Goal: Task Accomplishment & Management: Manage account settings

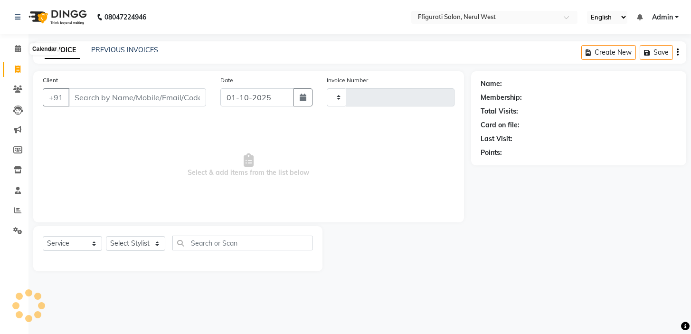
select select "service"
click at [20, 48] on icon at bounding box center [18, 48] width 6 height 7
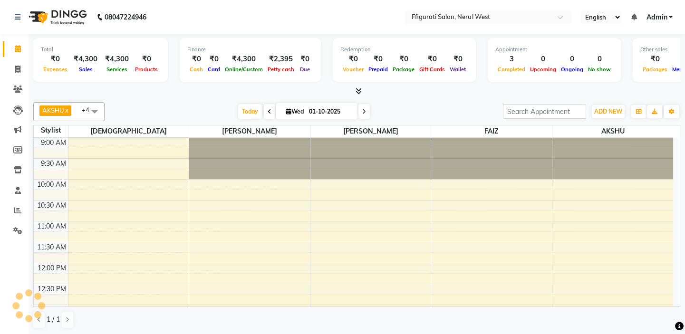
click at [436, 98] on div "AKSHU x [PERSON_NAME] x [PERSON_NAME] x +4 Select All [PERSON_NAME] [PERSON_NAM…" at bounding box center [356, 215] width 647 height 234
click at [18, 70] on icon at bounding box center [17, 69] width 5 height 7
select select "service"
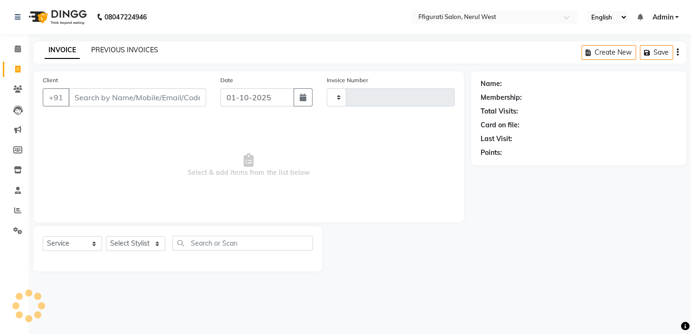
click at [136, 48] on link "PREVIOUS INVOICES" at bounding box center [124, 50] width 67 height 9
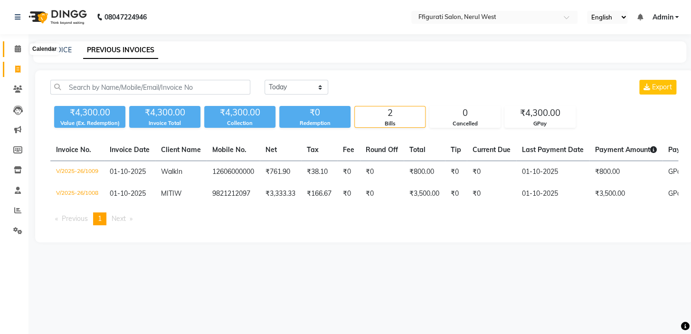
click at [15, 51] on icon at bounding box center [18, 48] width 6 height 7
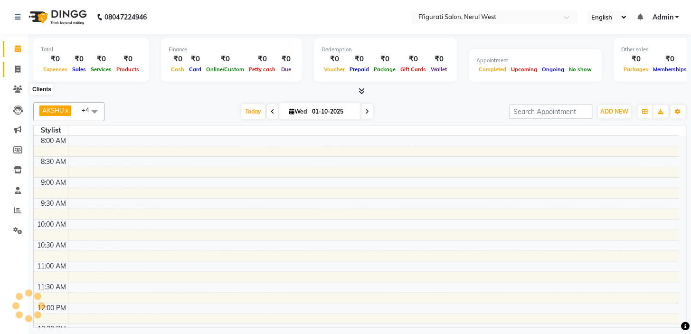
click at [15, 69] on icon at bounding box center [17, 69] width 5 height 7
select select "service"
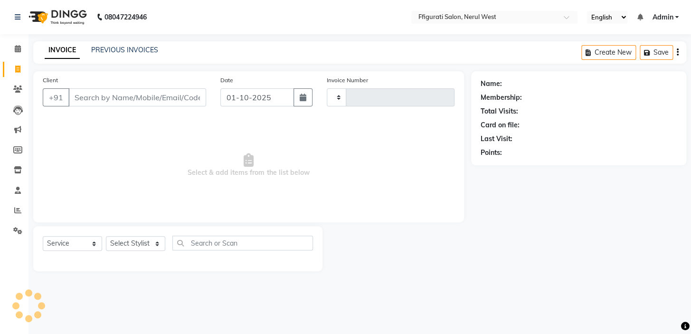
type input "1010"
click at [106, 96] on input "Client" at bounding box center [137, 97] width 138 height 18
select select "6023"
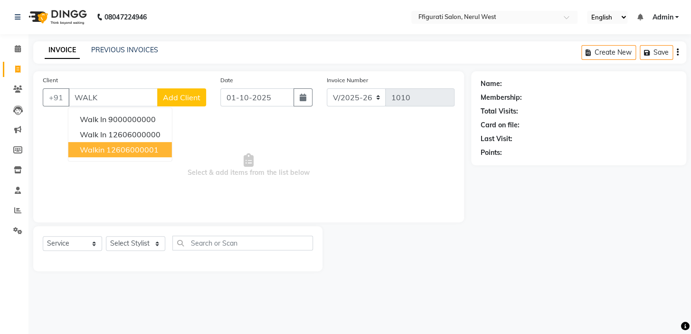
click at [125, 153] on ngb-highlight "12606000001" at bounding box center [132, 150] width 52 height 10
type input "12606000001"
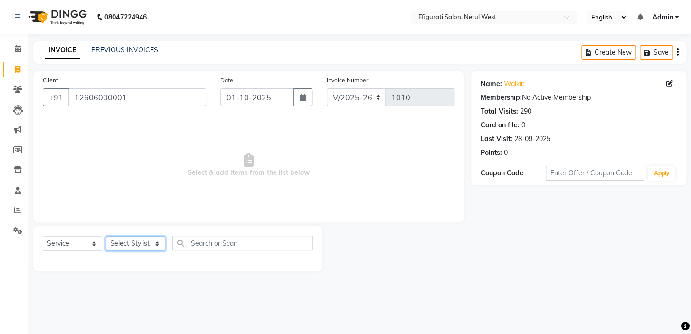
click at [137, 246] on select "Select Stylist [PERSON_NAME] [PERSON_NAME] [PERSON_NAME] Priyanka sana Suraiya …" at bounding box center [135, 243] width 59 height 15
select select "59371"
click at [106, 236] on select "Select Stylist [PERSON_NAME] [PERSON_NAME] [PERSON_NAME] Priyanka sana Suraiya …" at bounding box center [135, 243] width 59 height 15
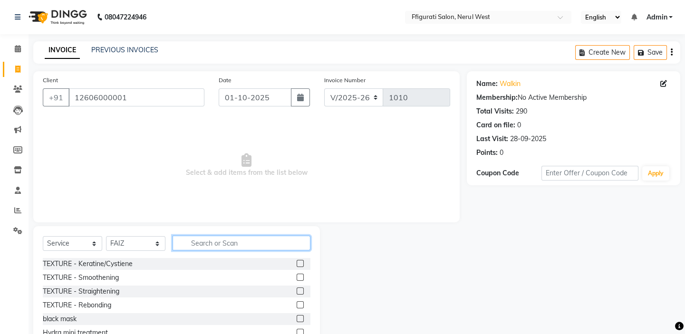
click at [200, 245] on input "text" at bounding box center [242, 243] width 138 height 15
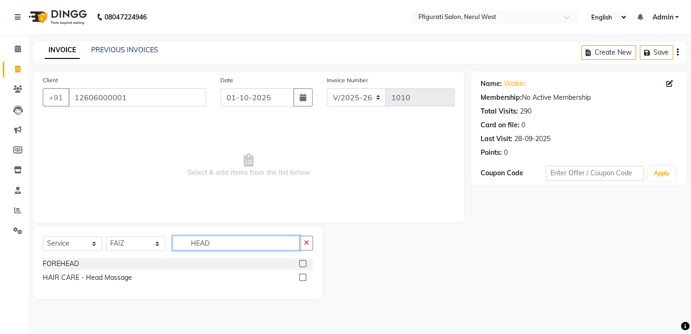
type input "HEAD"
click at [304, 264] on label at bounding box center [302, 263] width 7 height 7
click at [304, 264] on input "checkbox" at bounding box center [302, 264] width 6 height 6
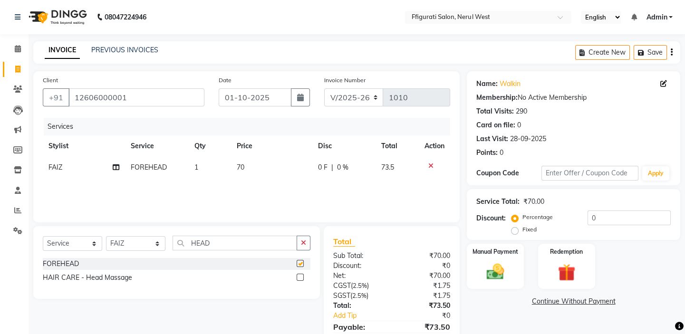
checkbox input "false"
click at [297, 276] on label at bounding box center [300, 277] width 7 height 7
click at [297, 276] on input "checkbox" at bounding box center [300, 278] width 6 height 6
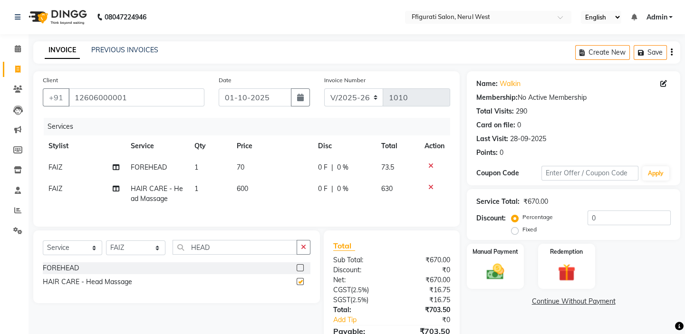
checkbox input "false"
click at [431, 165] on icon at bounding box center [430, 166] width 5 height 7
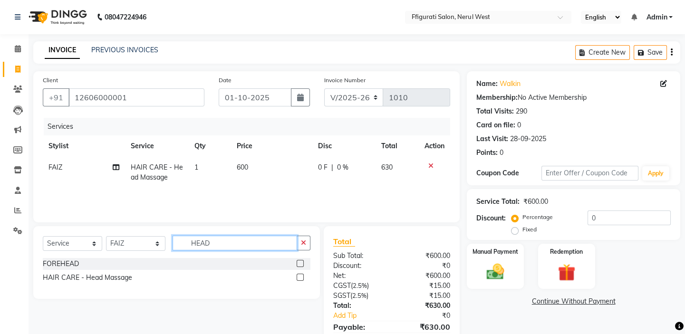
drag, startPoint x: 218, startPoint y: 240, endPoint x: 167, endPoint y: 253, distance: 52.4
click at [167, 253] on div "Select Service Product Membership Package Voucher Prepaid Gift Card Select Styl…" at bounding box center [177, 247] width 268 height 22
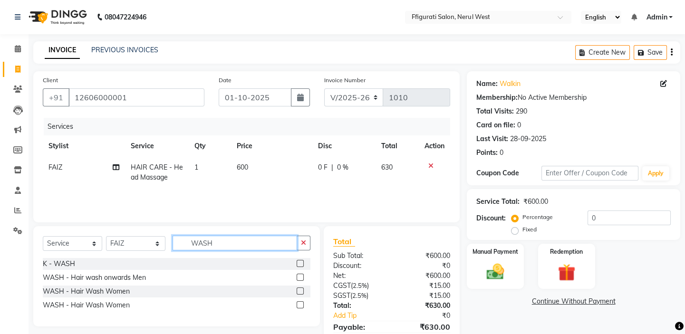
type input "WASH"
click at [299, 291] on label at bounding box center [300, 291] width 7 height 7
click at [299, 291] on input "checkbox" at bounding box center [300, 291] width 6 height 6
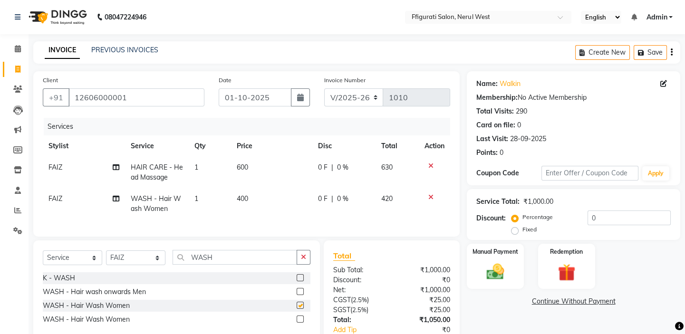
checkbox input "false"
click at [222, 259] on input "WASH" at bounding box center [235, 257] width 125 height 15
drag, startPoint x: 225, startPoint y: 261, endPoint x: 150, endPoint y: 267, distance: 75.3
click at [150, 267] on div "Select Service Product Membership Package Voucher Prepaid Gift Card Select Styl…" at bounding box center [177, 261] width 268 height 22
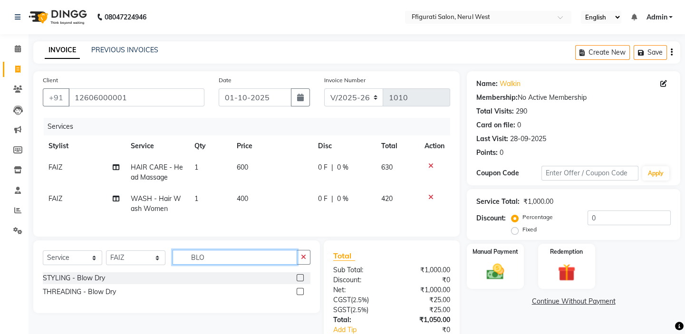
type input "BLO"
click at [302, 281] on label at bounding box center [300, 277] width 7 height 7
click at [302, 281] on input "checkbox" at bounding box center [300, 278] width 6 height 6
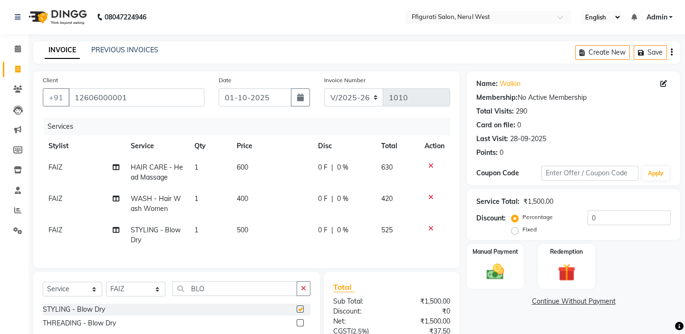
checkbox input "false"
click at [245, 199] on span "400" at bounding box center [242, 198] width 11 height 9
select select "59371"
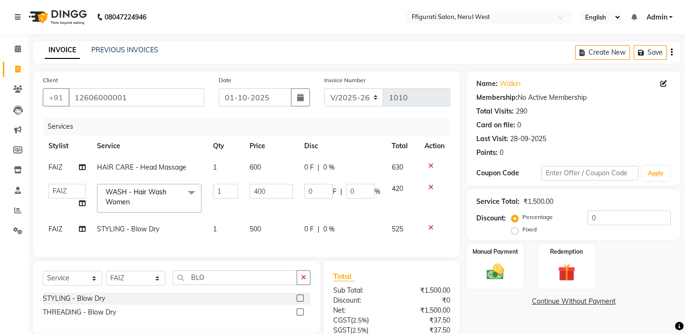
click at [262, 233] on td "500" at bounding box center [271, 229] width 55 height 21
select select "59371"
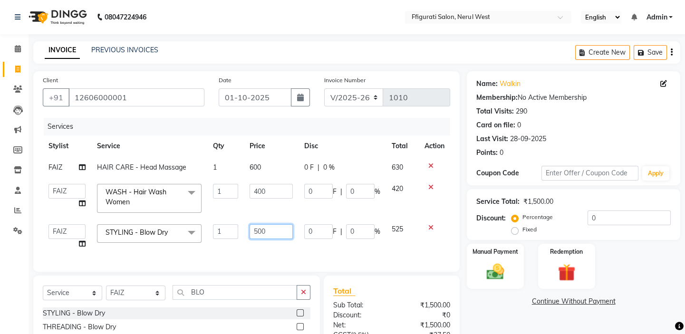
drag, startPoint x: 271, startPoint y: 228, endPoint x: 223, endPoint y: 228, distance: 48.0
click at [223, 228] on tr "[PERSON_NAME] [PERSON_NAME] [PERSON_NAME] Priyanka sana Suraiya Tabbasum STYLIN…" at bounding box center [246, 237] width 407 height 36
type input "400"
click at [269, 165] on td "600" at bounding box center [271, 167] width 55 height 21
select select "59371"
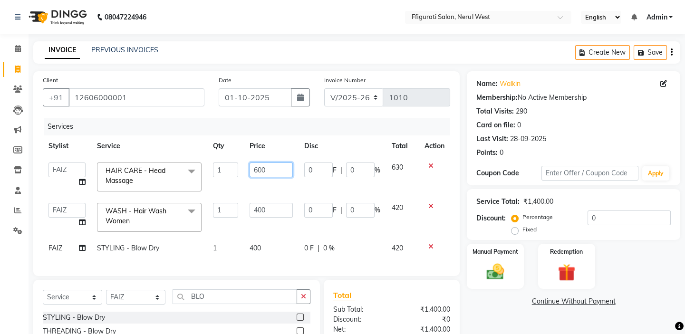
drag, startPoint x: 269, startPoint y: 169, endPoint x: 232, endPoint y: 179, distance: 37.9
click at [232, 179] on tr "[PERSON_NAME] [PERSON_NAME] [PERSON_NAME] Priyanka sana Suraiya Tabbasum HAIR C…" at bounding box center [246, 177] width 407 height 40
type input "800"
click at [340, 130] on div "Services" at bounding box center [250, 127] width 413 height 18
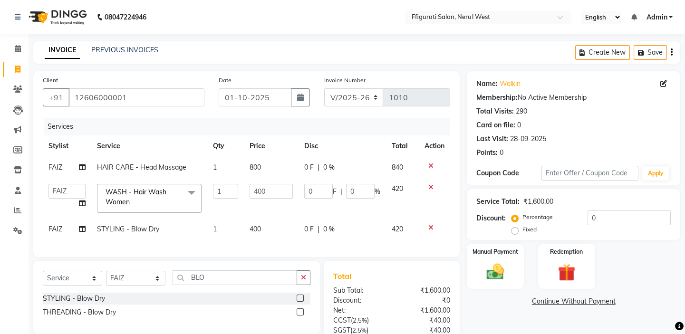
scroll to position [86, 0]
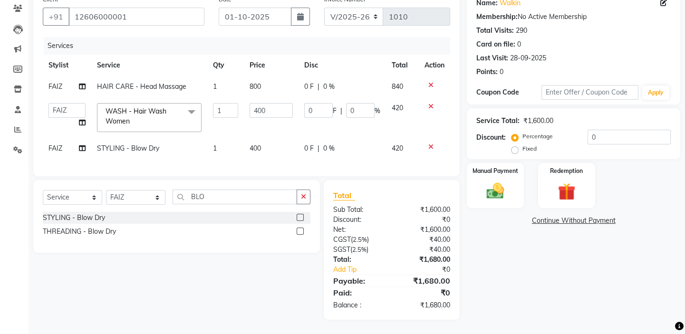
click at [53, 144] on span "FAIZ" at bounding box center [55, 148] width 14 height 9
select select "59371"
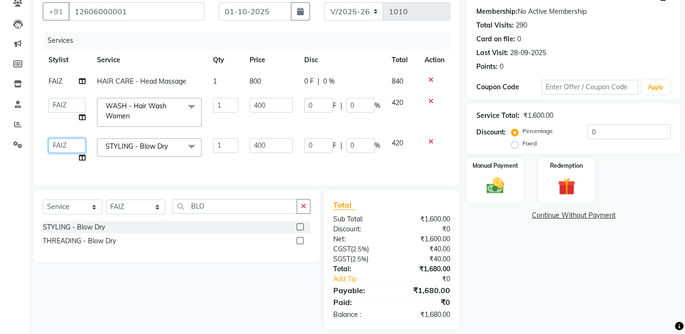
click at [60, 145] on select "[PERSON_NAME] [PERSON_NAME] [PERSON_NAME] Priyanka sana Suraiya Tabbasum" at bounding box center [66, 145] width 37 height 15
select select "43233"
click at [503, 238] on div "Name: Walkin Membership: No Active Membership Total Visits: 290 Card on file: 0…" at bounding box center [577, 157] width 221 height 344
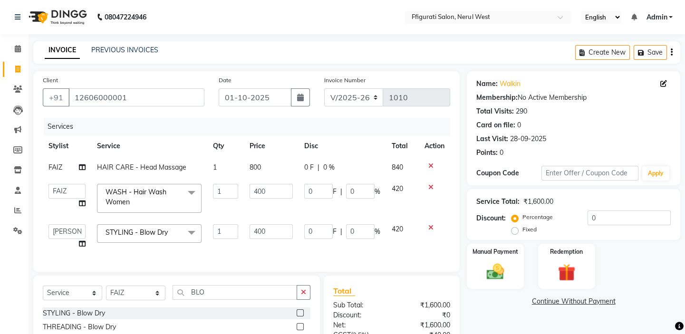
click at [365, 121] on div "Services" at bounding box center [250, 127] width 413 height 18
click at [522, 231] on label "Fixed" at bounding box center [529, 229] width 14 height 9
click at [517, 231] on input "Fixed" at bounding box center [516, 229] width 7 height 7
radio input "true"
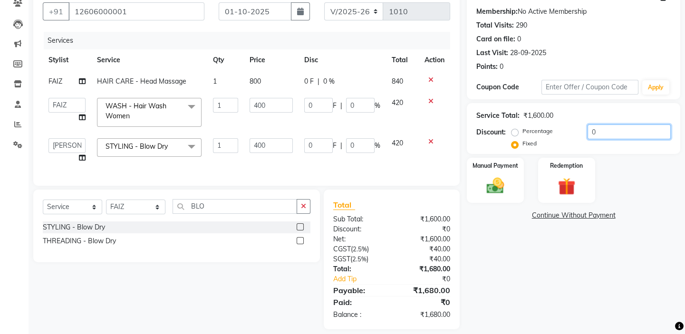
click at [604, 131] on input "0" at bounding box center [628, 132] width 83 height 15
drag, startPoint x: 572, startPoint y: 131, endPoint x: 555, endPoint y: 128, distance: 16.9
click at [559, 132] on div "Percentage Fixed" at bounding box center [550, 137] width 74 height 25
click at [591, 132] on input "0" at bounding box center [628, 132] width 83 height 15
drag, startPoint x: 605, startPoint y: 133, endPoint x: 557, endPoint y: 134, distance: 47.5
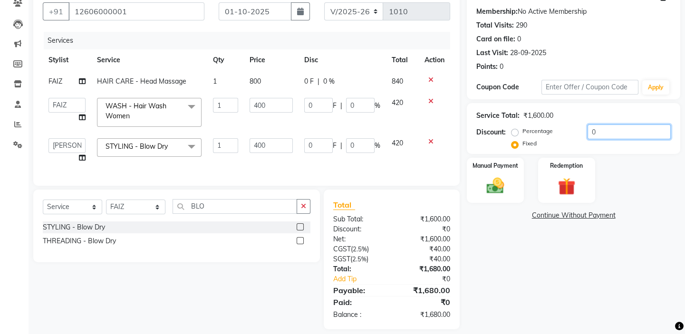
click at [557, 134] on div "Percentage Fixed 0" at bounding box center [591, 138] width 157 height 26
type input "8"
type input "2"
type input "0.5"
type input "2"
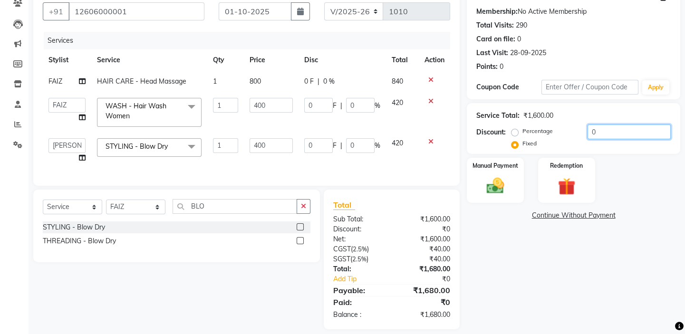
type input "0.5"
type input "80"
type input "20"
type input "5"
type input "20"
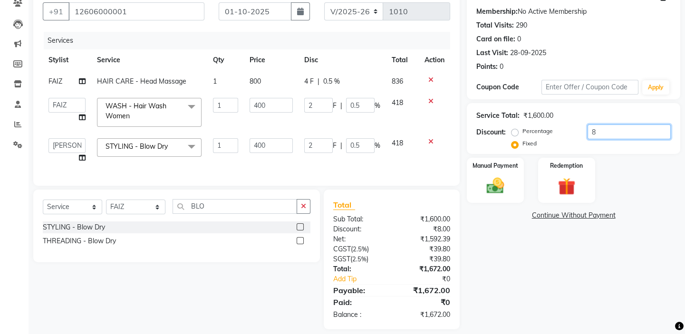
type input "5"
type input "80"
click at [470, 179] on div "Manual Payment" at bounding box center [495, 180] width 59 height 47
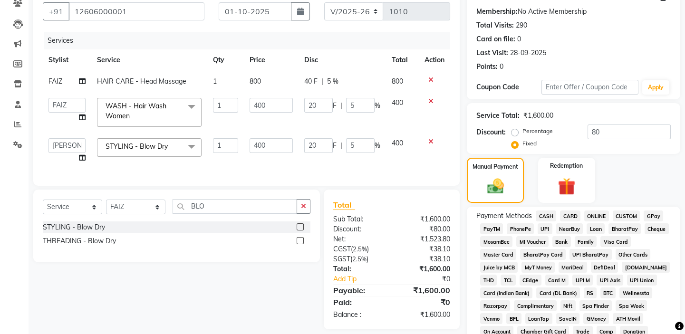
click at [650, 211] on span "GPay" at bounding box center [652, 216] width 19 height 11
click at [650, 217] on span "GPay" at bounding box center [652, 216] width 19 height 11
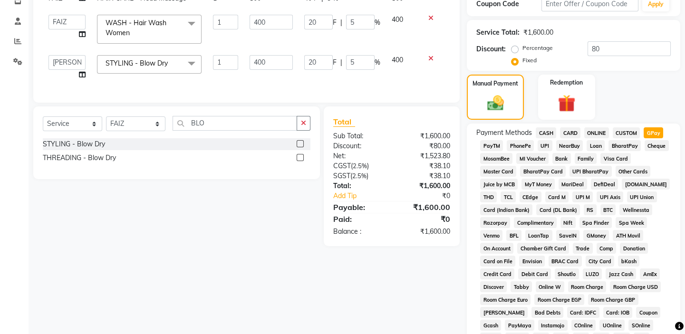
scroll to position [345, 0]
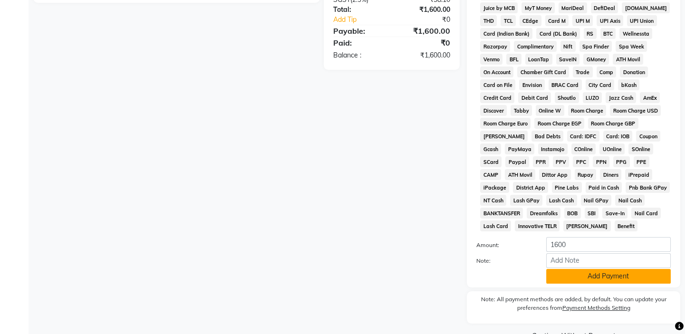
click at [608, 276] on button "Add Payment" at bounding box center [608, 276] width 125 height 15
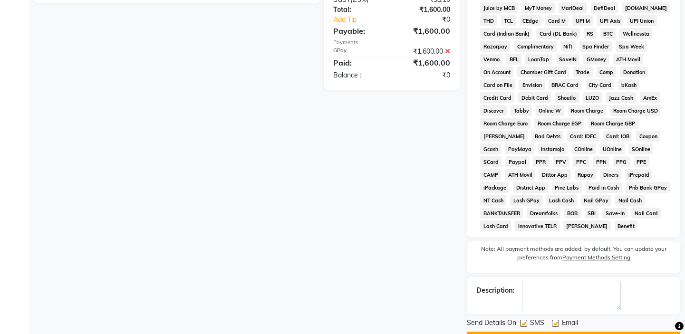
click at [524, 318] on div "SMS" at bounding box center [536, 324] width 32 height 12
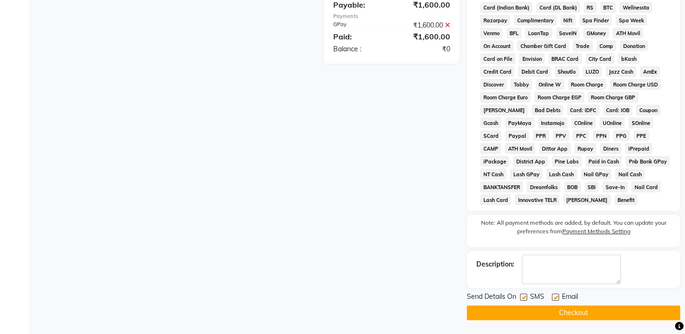
click at [523, 296] on label at bounding box center [523, 297] width 7 height 7
click at [523, 296] on input "checkbox" at bounding box center [523, 298] width 6 height 6
checkbox input "false"
click at [526, 308] on button "Checkout" at bounding box center [573, 313] width 213 height 15
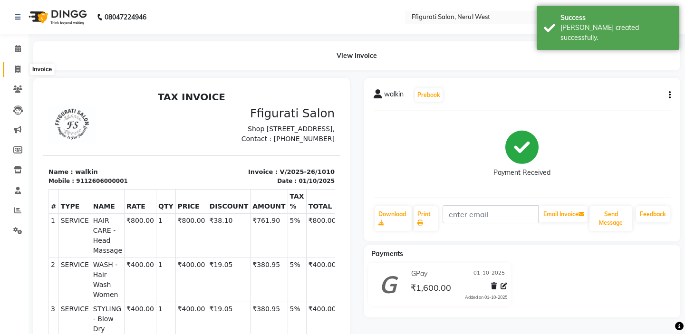
click at [18, 68] on icon at bounding box center [17, 69] width 5 height 7
select select "service"
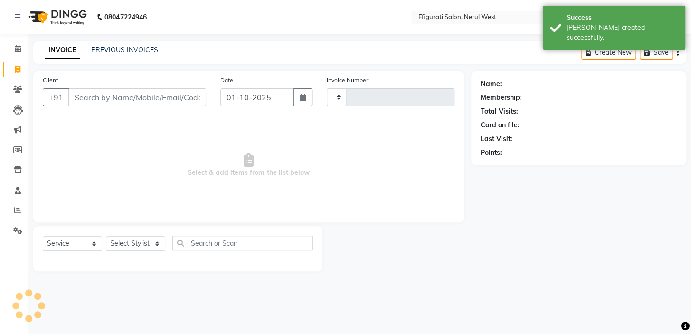
type input "1011"
select select "6023"
click at [86, 98] on input "Client" at bounding box center [137, 97] width 138 height 18
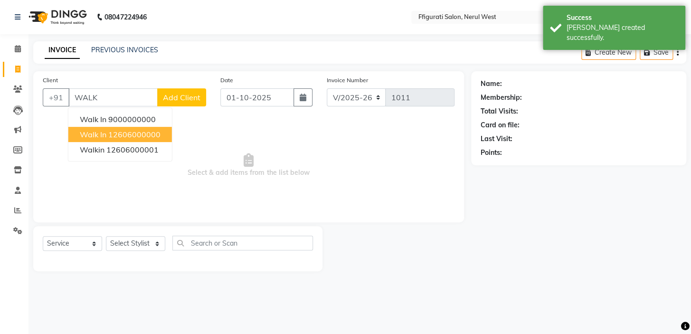
click at [118, 138] on ngb-highlight "12606000000" at bounding box center [134, 135] width 52 height 10
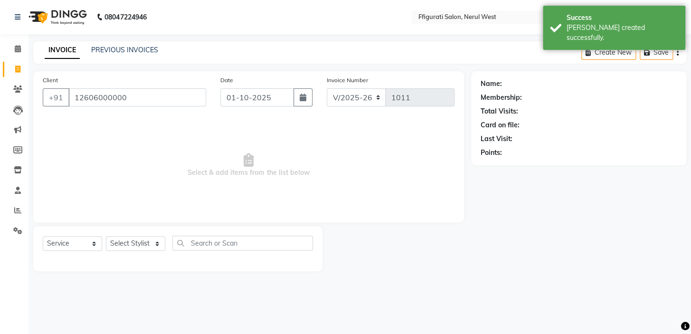
type input "12606000000"
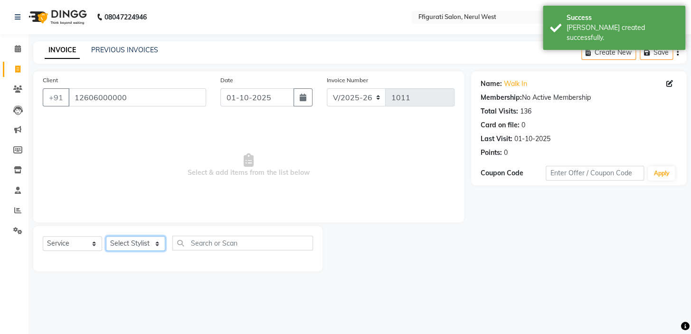
drag, startPoint x: 124, startPoint y: 243, endPoint x: 123, endPoint y: 237, distance: 5.7
click at [124, 242] on select "Select Stylist [PERSON_NAME] [PERSON_NAME] [PERSON_NAME] Priyanka sana Suraiya …" at bounding box center [135, 243] width 59 height 15
select select "43115"
click at [106, 236] on select "Select Stylist [PERSON_NAME] [PERSON_NAME] [PERSON_NAME] Priyanka sana Suraiya …" at bounding box center [135, 243] width 59 height 15
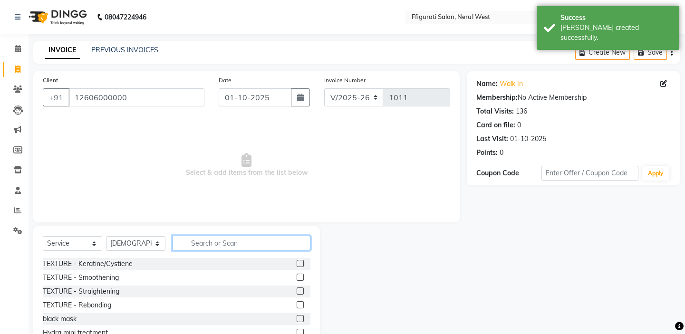
click at [195, 240] on input "text" at bounding box center [242, 243] width 138 height 15
type input "E"
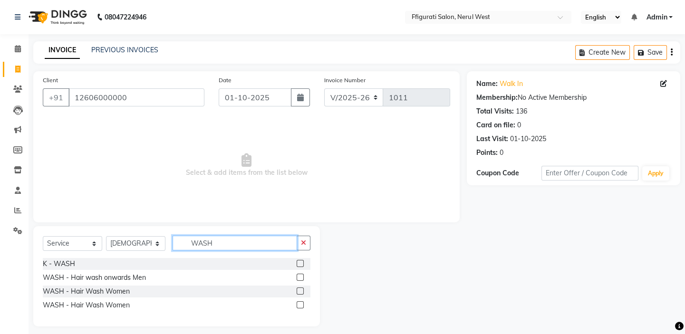
type input "WASH"
click at [299, 290] on label at bounding box center [300, 291] width 7 height 7
click at [299, 290] on input "checkbox" at bounding box center [300, 291] width 6 height 6
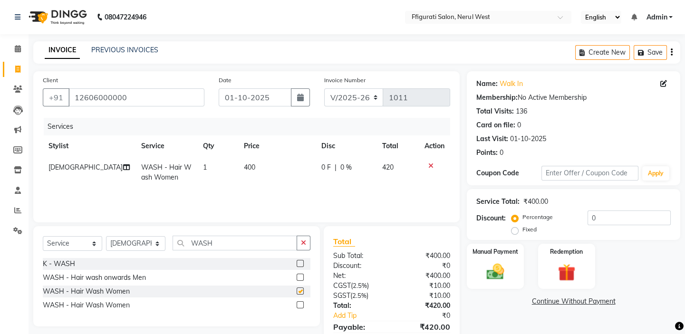
checkbox input "false"
click at [250, 166] on td "400" at bounding box center [276, 172] width 77 height 31
select select "43115"
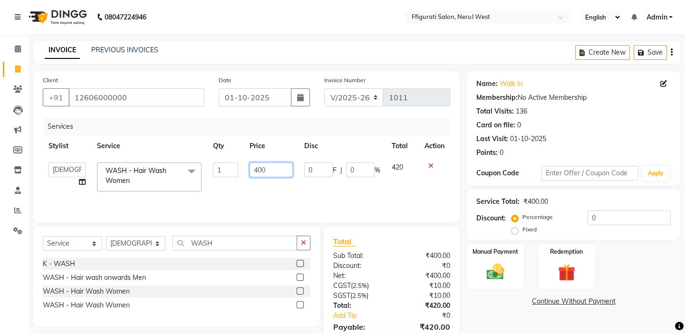
drag, startPoint x: 250, startPoint y: 166, endPoint x: 219, endPoint y: 173, distance: 31.0
click at [219, 173] on tr "[PERSON_NAME] [PERSON_NAME] [PERSON_NAME] Priyanka sana Suraiya Tabbasum WASH -…" at bounding box center [246, 177] width 407 height 40
type input "300"
click at [358, 198] on div "Services Stylist Service Qty Price Disc Total Action [PERSON_NAME] [PERSON_NAME…" at bounding box center [246, 165] width 407 height 95
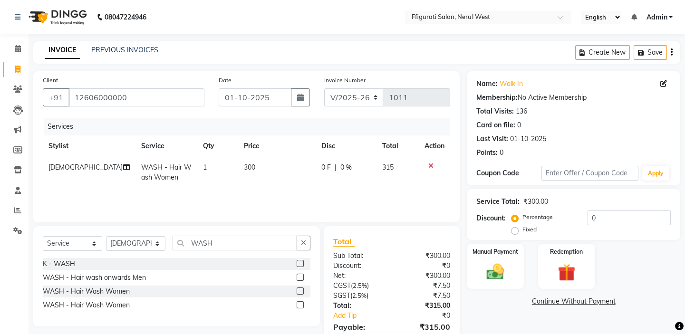
click at [511, 228] on div "Discount: Percentage Fixed 0" at bounding box center [573, 224] width 194 height 26
click at [522, 231] on label "Fixed" at bounding box center [529, 229] width 14 height 9
click at [514, 231] on input "Fixed" at bounding box center [516, 229] width 7 height 7
radio input "true"
drag, startPoint x: 607, startPoint y: 215, endPoint x: 564, endPoint y: 223, distance: 43.9
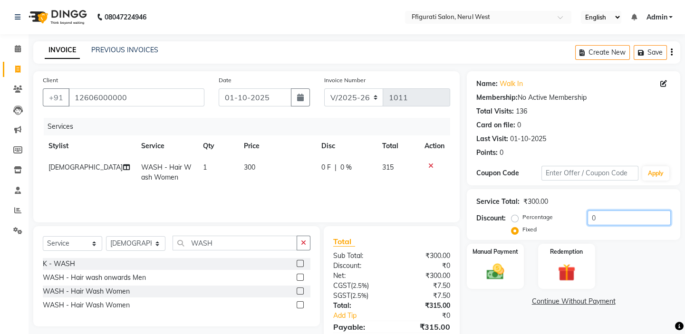
click at [564, 223] on div "Percentage Fixed 0" at bounding box center [591, 224] width 157 height 26
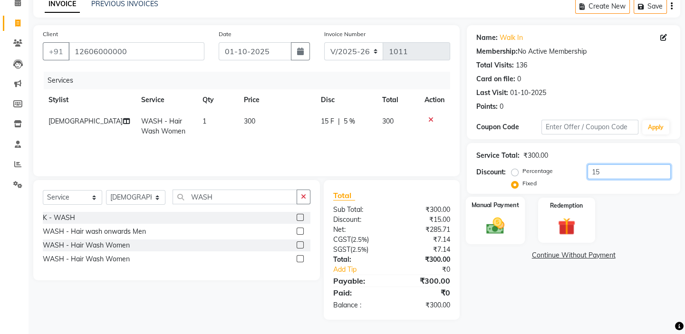
type input "15"
click at [490, 218] on img at bounding box center [494, 225] width 29 height 21
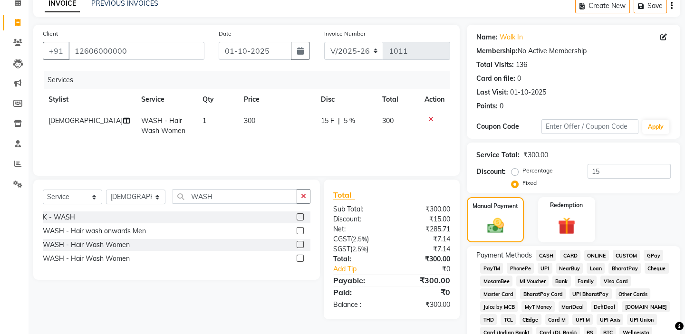
click at [655, 256] on span "GPay" at bounding box center [652, 255] width 19 height 11
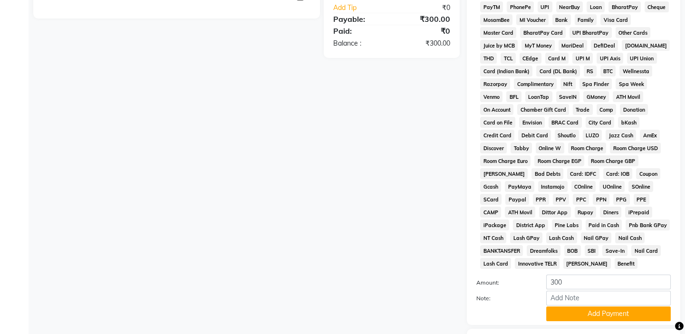
scroll to position [349, 0]
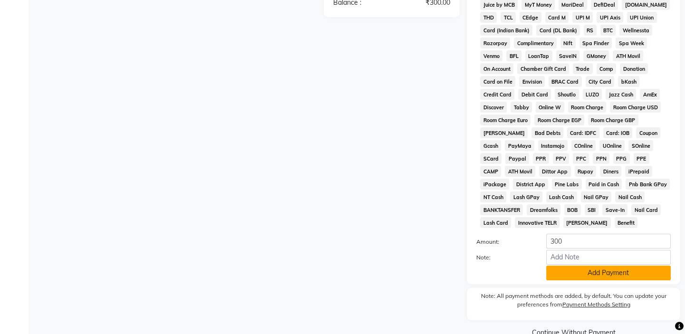
click at [606, 276] on button "Add Payment" at bounding box center [608, 273] width 125 height 15
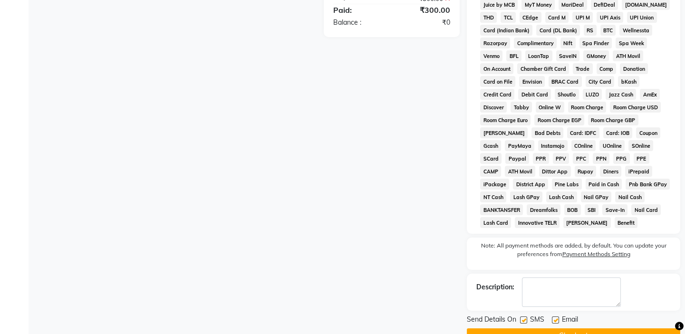
click at [524, 320] on label at bounding box center [523, 320] width 7 height 7
click at [524, 320] on input "checkbox" at bounding box center [523, 320] width 6 height 6
checkbox input "false"
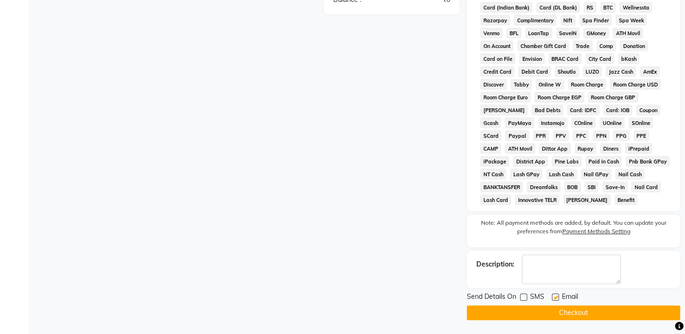
click at [546, 306] on button "Checkout" at bounding box center [573, 313] width 213 height 15
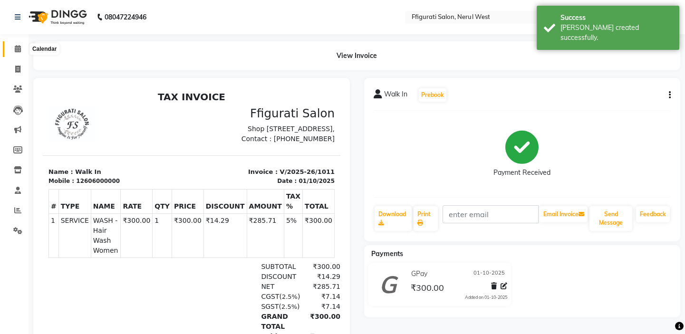
click at [16, 48] on icon at bounding box center [18, 48] width 6 height 7
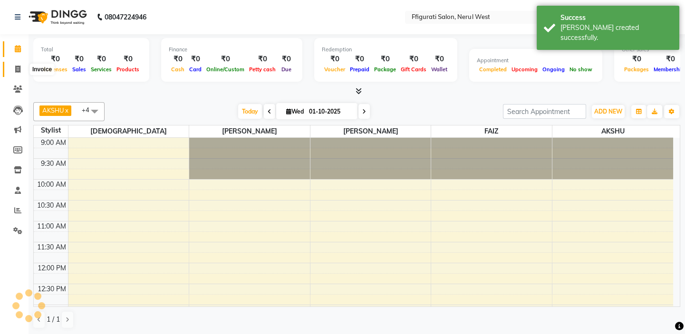
click at [17, 70] on icon at bounding box center [17, 69] width 5 height 7
select select "service"
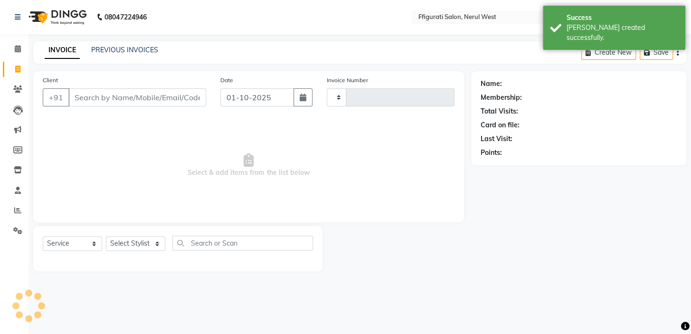
click at [89, 95] on input "Client" at bounding box center [137, 97] width 138 height 18
type input "1012"
select select "6023"
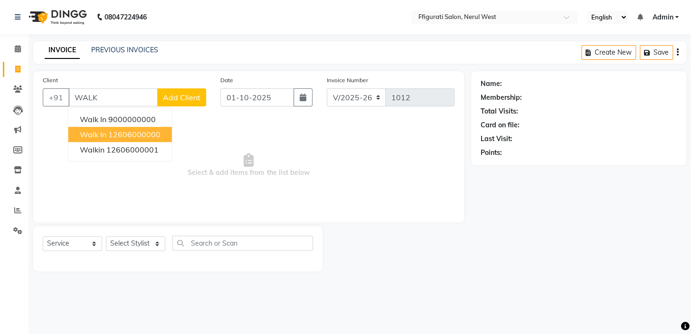
click at [91, 134] on span "Walk In" at bounding box center [93, 135] width 27 height 10
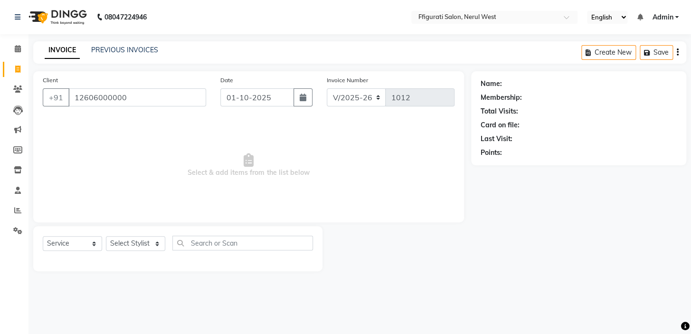
type input "12606000000"
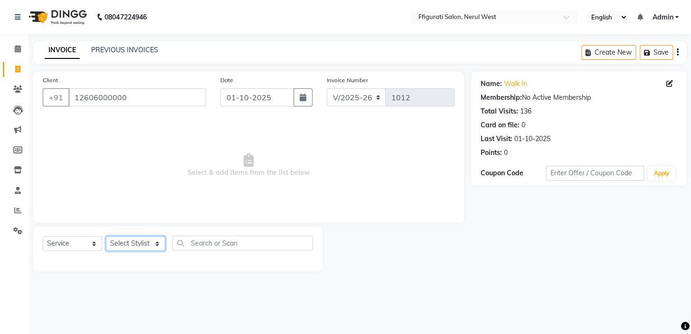
click at [121, 244] on select "Select Stylist [PERSON_NAME] [PERSON_NAME] [PERSON_NAME] Priyanka sana Suraiya …" at bounding box center [135, 243] width 59 height 15
select select "43233"
click at [106, 236] on select "Select Stylist [PERSON_NAME] [PERSON_NAME] [PERSON_NAME] Priyanka sana Suraiya …" at bounding box center [135, 243] width 59 height 15
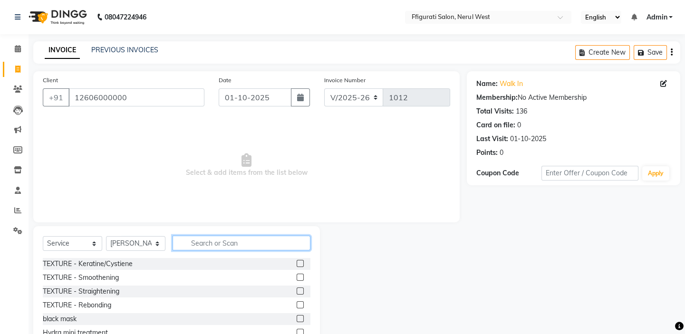
click at [196, 244] on input "text" at bounding box center [242, 243] width 138 height 15
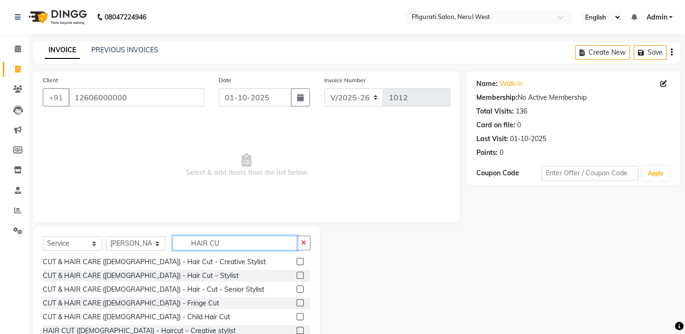
scroll to position [43, 0]
type input "HAIR CU"
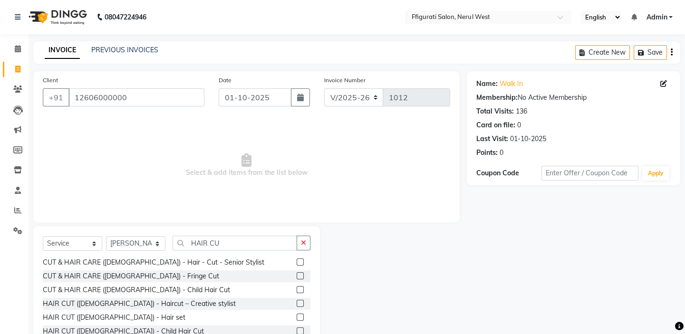
click at [297, 302] on label at bounding box center [300, 303] width 7 height 7
click at [297, 302] on input "checkbox" at bounding box center [300, 304] width 6 height 6
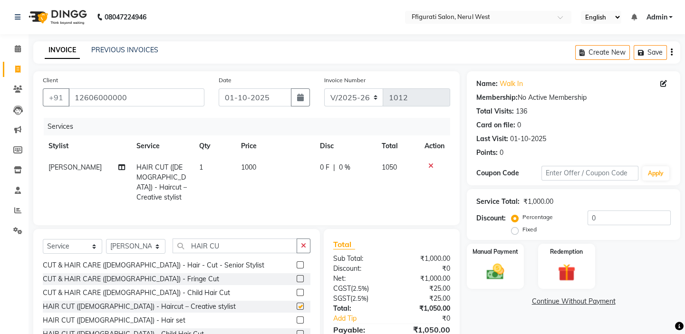
checkbox input "false"
drag, startPoint x: 137, startPoint y: 242, endPoint x: 132, endPoint y: 238, distance: 6.7
click at [137, 242] on select "Select Stylist [PERSON_NAME] [PERSON_NAME] [PERSON_NAME] Priyanka sana Suraiya …" at bounding box center [135, 246] width 59 height 15
select select "59371"
click at [106, 239] on select "Select Stylist [PERSON_NAME] [PERSON_NAME] [PERSON_NAME] Priyanka sana Suraiya …" at bounding box center [135, 246] width 59 height 15
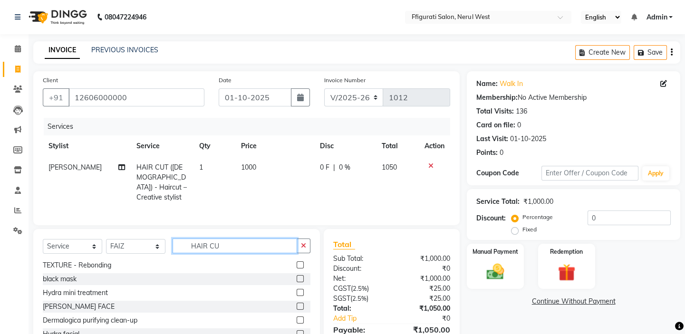
drag, startPoint x: 221, startPoint y: 244, endPoint x: 170, endPoint y: 252, distance: 51.9
click at [170, 252] on div "Select Service Product Membership Package Voucher Prepaid Gift Card Select Styl…" at bounding box center [177, 250] width 268 height 22
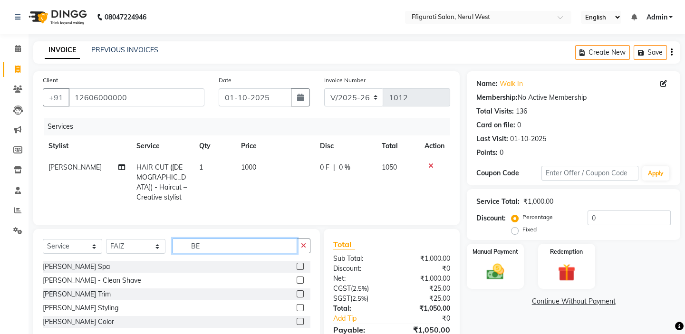
scroll to position [0, 0]
type input "BEARD"
click at [299, 290] on label at bounding box center [300, 293] width 7 height 7
click at [299, 291] on input "checkbox" at bounding box center [300, 294] width 6 height 6
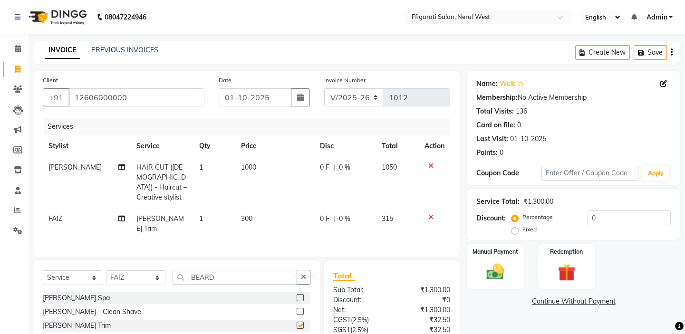
checkbox input "false"
click at [247, 208] on td "300" at bounding box center [274, 223] width 79 height 31
select select "59371"
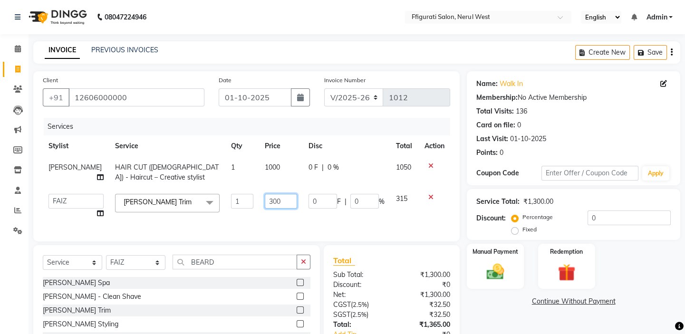
drag, startPoint x: 269, startPoint y: 202, endPoint x: 231, endPoint y: 211, distance: 39.8
click at [231, 211] on tr "[PERSON_NAME] [PERSON_NAME] [PERSON_NAME] Priyanka sana Suraiya [PERSON_NAME] T…" at bounding box center [246, 206] width 407 height 36
type input "250"
click at [494, 294] on div "Name: Walk In Membership: No Active Membership Total Visits: 136 Card on file: …" at bounding box center [577, 228] width 221 height 314
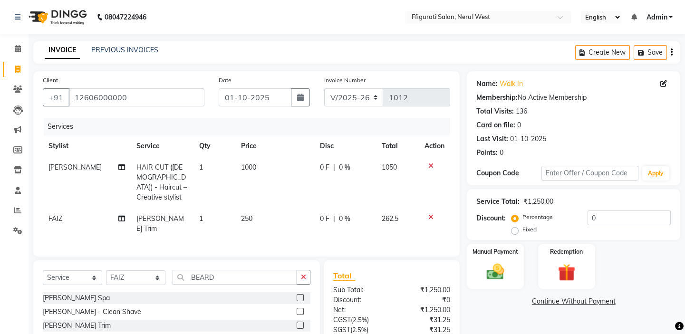
click at [522, 232] on label "Fixed" at bounding box center [529, 229] width 14 height 9
click at [517, 232] on input "Fixed" at bounding box center [516, 229] width 7 height 7
radio input "true"
click at [608, 219] on input "0" at bounding box center [628, 218] width 83 height 15
drag, startPoint x: 611, startPoint y: 217, endPoint x: 562, endPoint y: 227, distance: 50.1
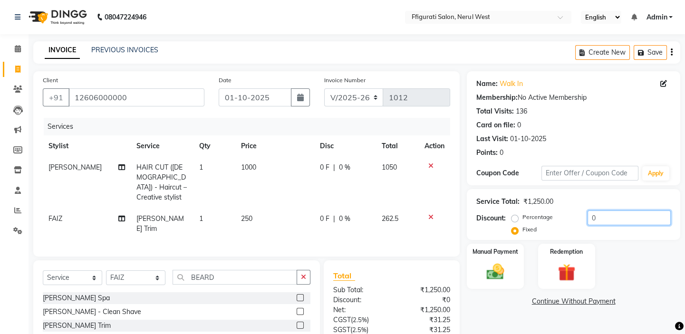
click at [563, 227] on div "Percentage Fixed 0" at bounding box center [591, 224] width 157 height 26
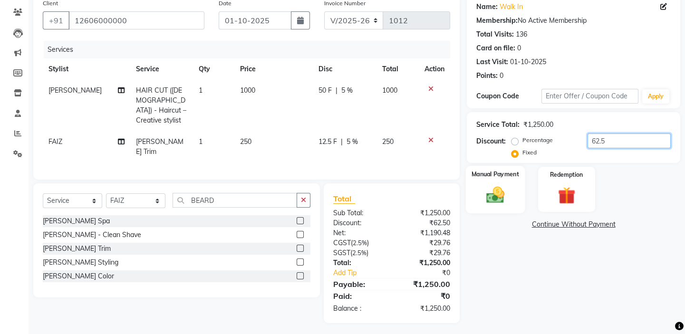
type input "62.5"
click at [494, 186] on img at bounding box center [494, 194] width 29 height 21
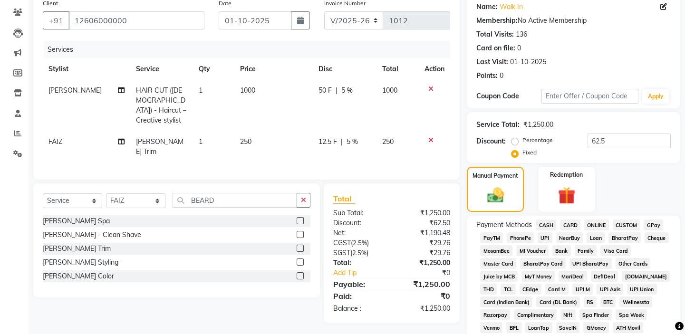
click at [648, 221] on span "GPay" at bounding box center [652, 225] width 19 height 11
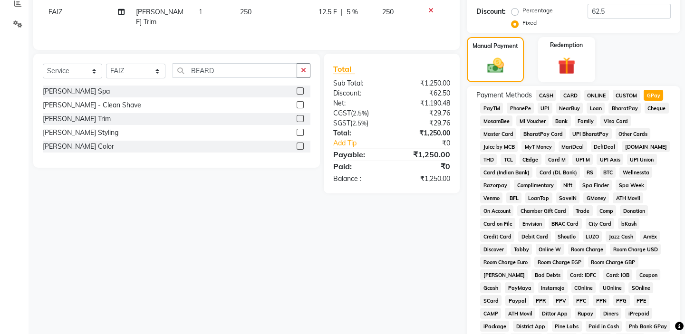
click at [570, 94] on span "CARD" at bounding box center [570, 95] width 20 height 11
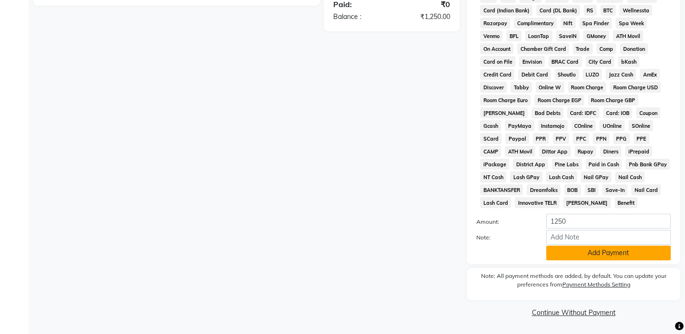
click at [600, 248] on button "Add Payment" at bounding box center [608, 253] width 125 height 15
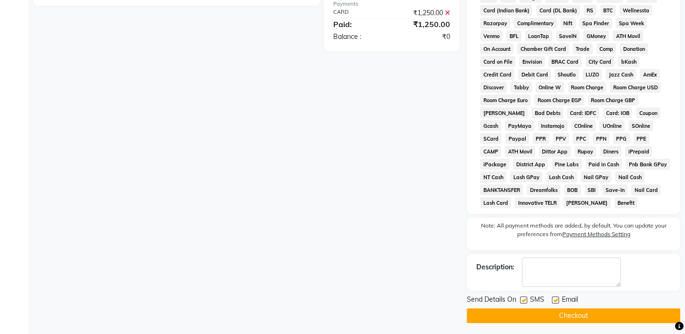
click at [523, 302] on label at bounding box center [523, 300] width 7 height 7
click at [523, 302] on input "checkbox" at bounding box center [523, 300] width 6 height 6
checkbox input "false"
click at [523, 309] on button "Checkout" at bounding box center [573, 315] width 213 height 15
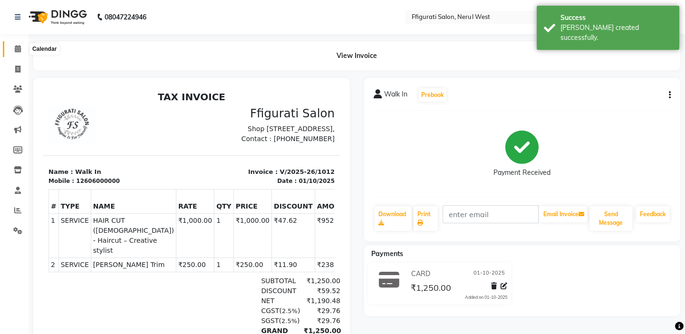
click at [18, 52] on icon at bounding box center [18, 48] width 6 height 7
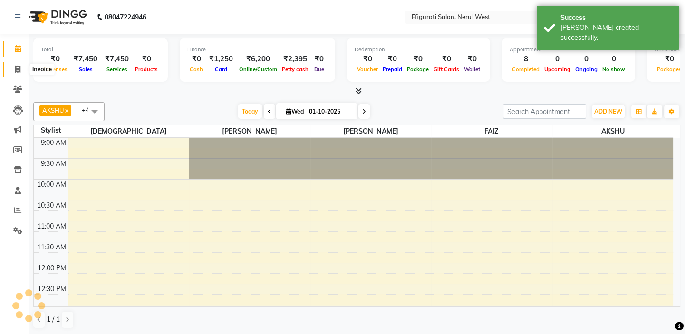
click at [19, 72] on icon at bounding box center [17, 69] width 5 height 7
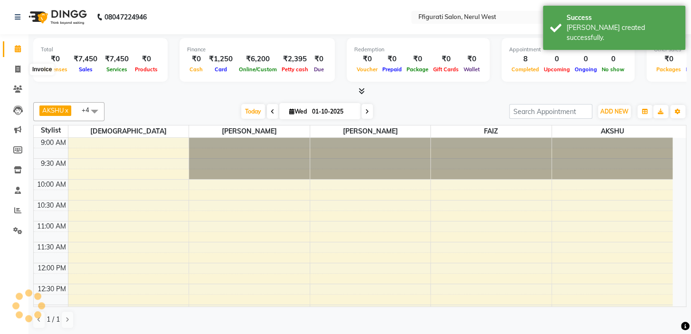
select select "service"
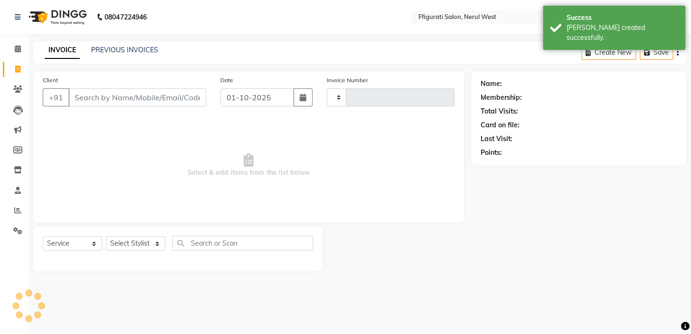
type input "1013"
select select "6023"
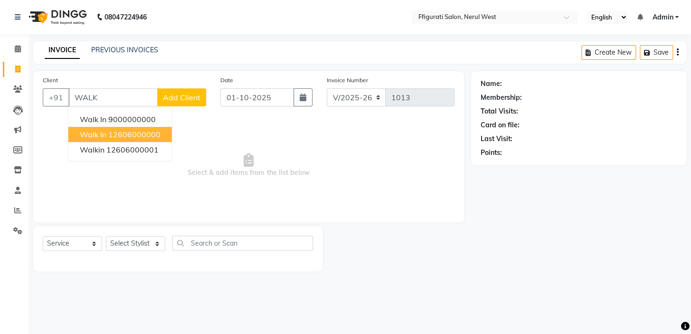
click at [142, 133] on ngb-highlight "12606000000" at bounding box center [134, 135] width 52 height 10
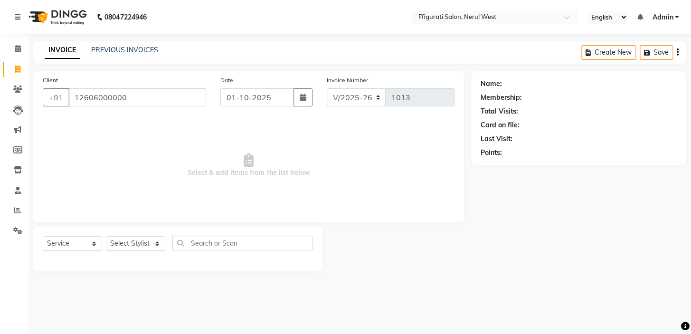
type input "12606000000"
click at [126, 240] on select "Select Stylist [PERSON_NAME] [PERSON_NAME] [PERSON_NAME] Priyanka sana Suraiya …" at bounding box center [135, 243] width 59 height 15
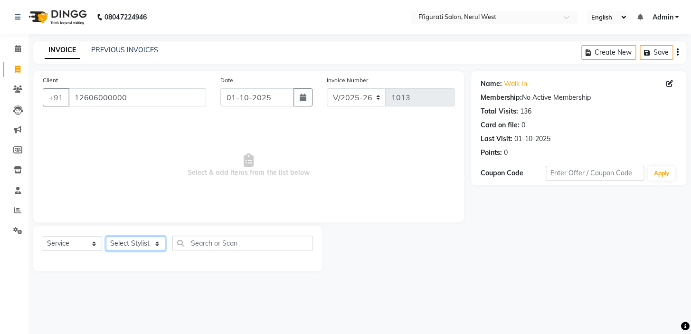
select select "59371"
click at [106, 236] on select "Select Stylist [PERSON_NAME] [PERSON_NAME] [PERSON_NAME] Priyanka sana Suraiya …" at bounding box center [135, 243] width 59 height 15
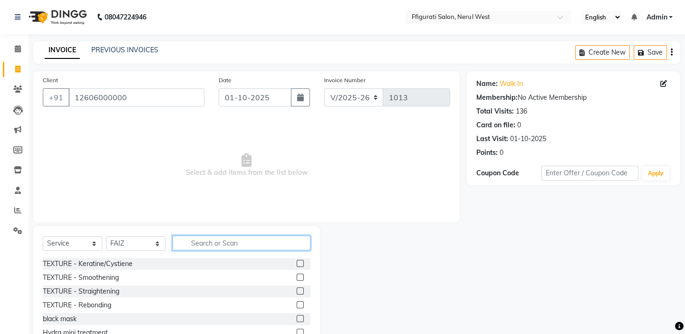
click at [209, 243] on input "text" at bounding box center [242, 243] width 138 height 15
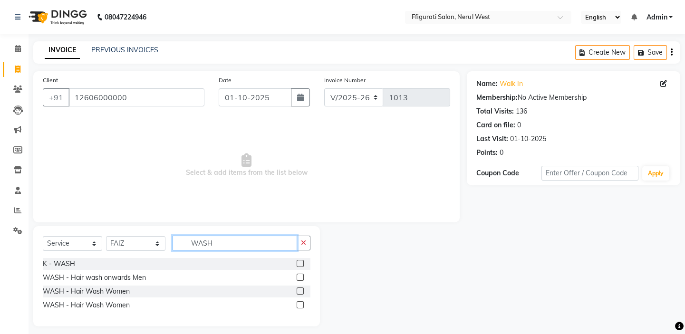
type input "WASH"
drag, startPoint x: 305, startPoint y: 307, endPoint x: 300, endPoint y: 307, distance: 4.8
click at [304, 307] on div at bounding box center [304, 305] width 14 height 12
click at [298, 306] on label at bounding box center [300, 304] width 7 height 7
click at [298, 306] on input "checkbox" at bounding box center [300, 305] width 6 height 6
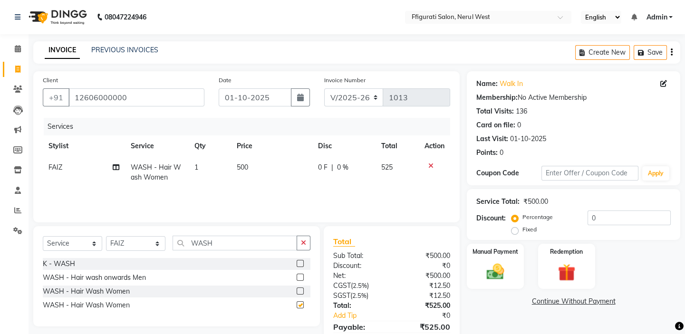
checkbox input "false"
click at [522, 230] on label "Fixed" at bounding box center [529, 229] width 14 height 9
click at [517, 230] on input "Fixed" at bounding box center [516, 229] width 7 height 7
radio input "true"
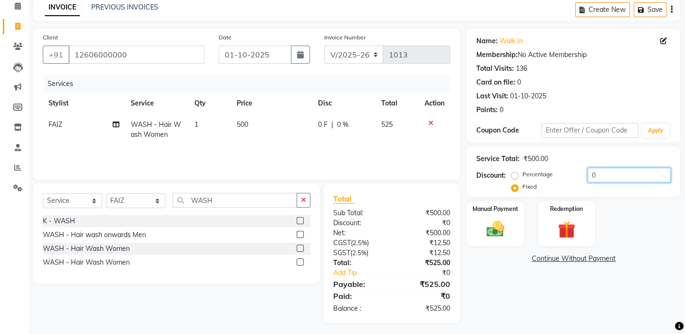
drag, startPoint x: 606, startPoint y: 172, endPoint x: 571, endPoint y: 185, distance: 38.0
click at [571, 185] on div "Percentage Fixed 0" at bounding box center [591, 181] width 157 height 26
type input "25"
click at [486, 219] on img at bounding box center [494, 229] width 29 height 21
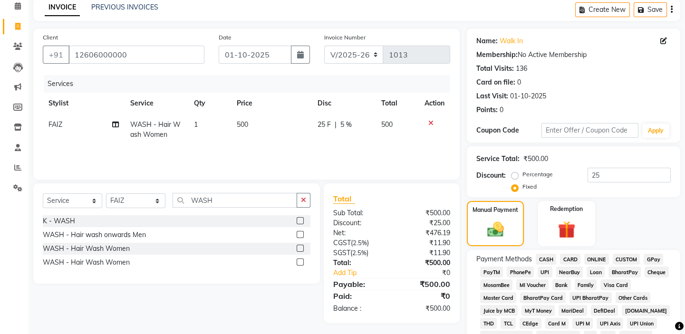
click at [651, 257] on span "GPay" at bounding box center [652, 259] width 19 height 11
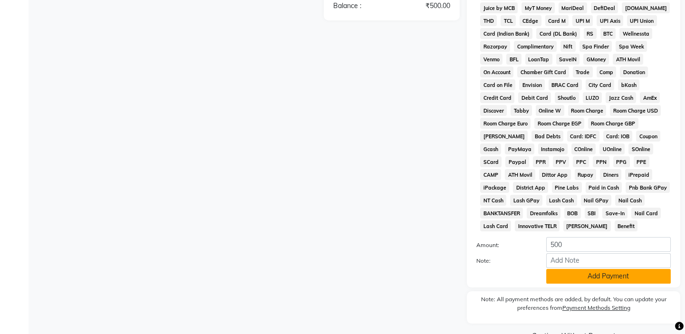
click at [606, 276] on button "Add Payment" at bounding box center [608, 276] width 125 height 15
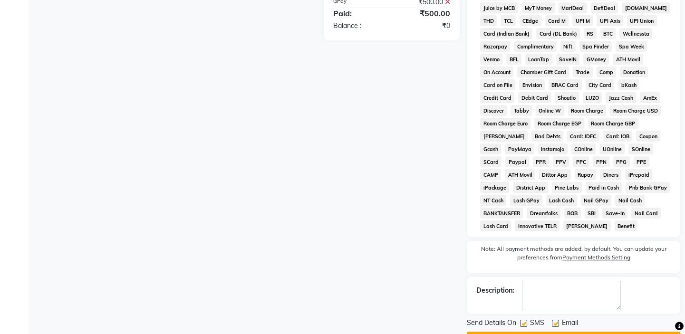
click at [521, 320] on label at bounding box center [523, 323] width 7 height 7
click at [521, 321] on input "checkbox" at bounding box center [523, 324] width 6 height 6
checkbox input "false"
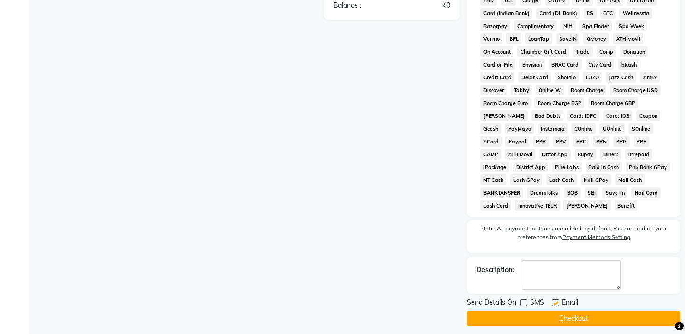
scroll to position [372, 0]
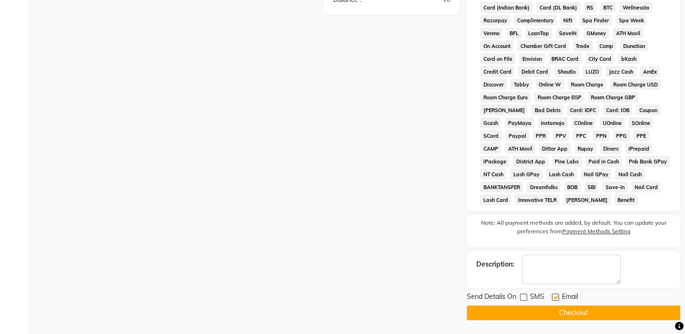
click at [553, 309] on button "Checkout" at bounding box center [573, 313] width 213 height 15
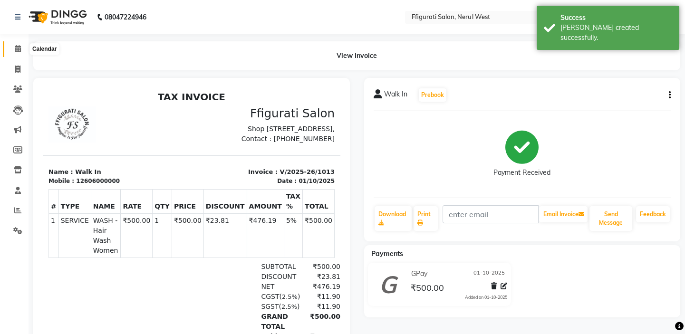
click at [11, 47] on span at bounding box center [18, 49] width 17 height 11
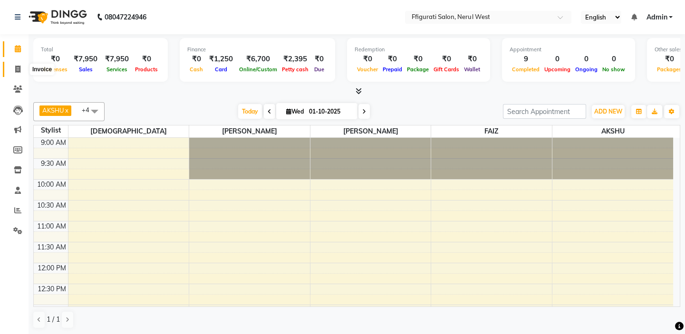
click at [14, 68] on span at bounding box center [18, 69] width 17 height 11
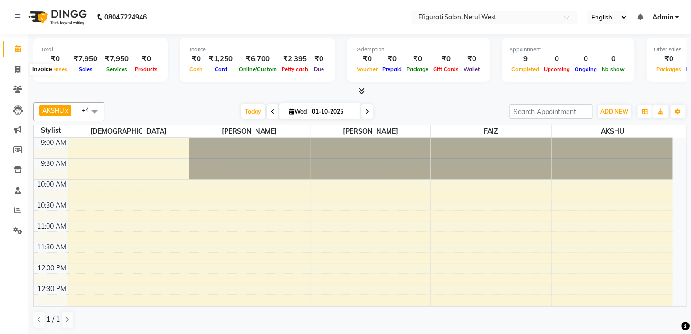
select select "6023"
select select "service"
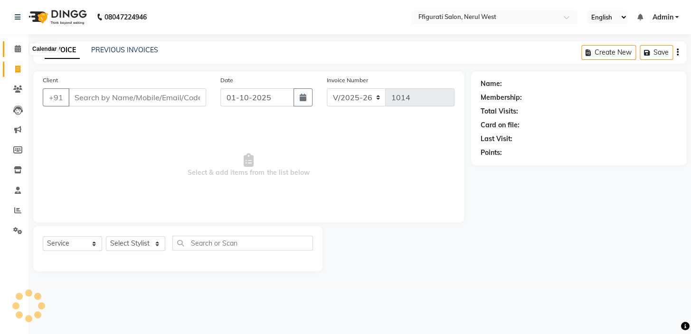
click at [16, 48] on icon at bounding box center [18, 48] width 6 height 7
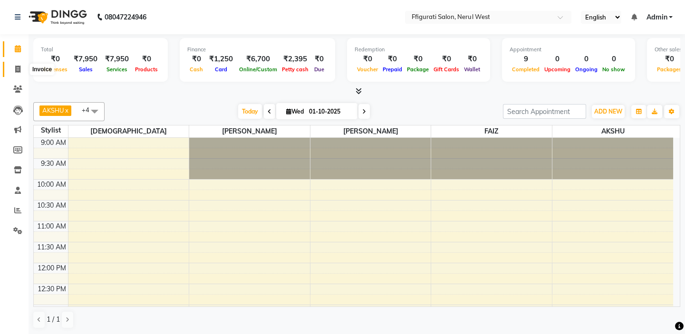
click at [19, 66] on icon at bounding box center [17, 69] width 5 height 7
select select "6023"
select select "service"
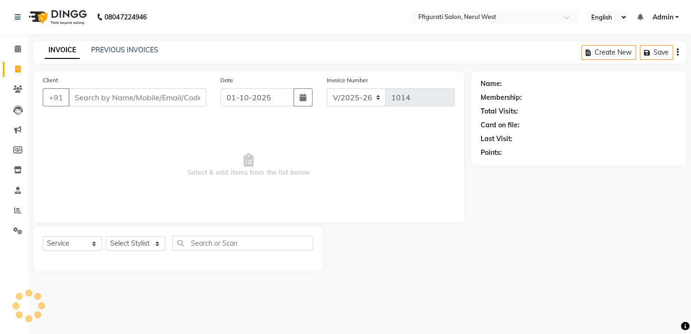
click at [116, 45] on div "PREVIOUS INVOICES" at bounding box center [124, 50] width 67 height 10
click at [126, 52] on link "PREVIOUS INVOICES" at bounding box center [124, 50] width 67 height 9
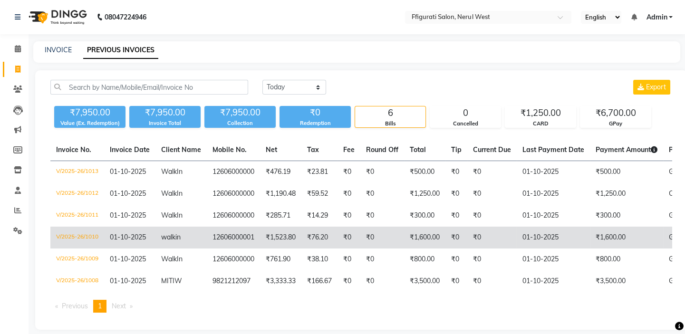
click at [94, 231] on td "V/2025-26/1010" at bounding box center [77, 238] width 54 height 22
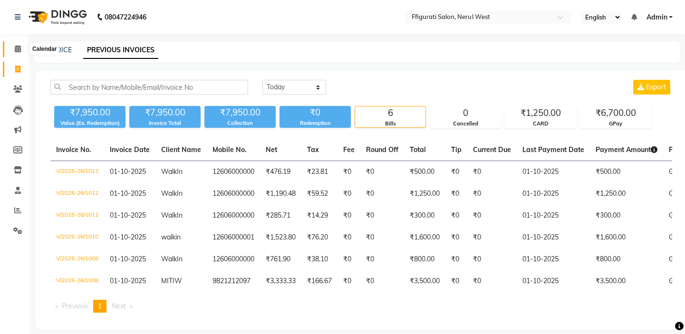
click at [16, 46] on icon at bounding box center [18, 48] width 6 height 7
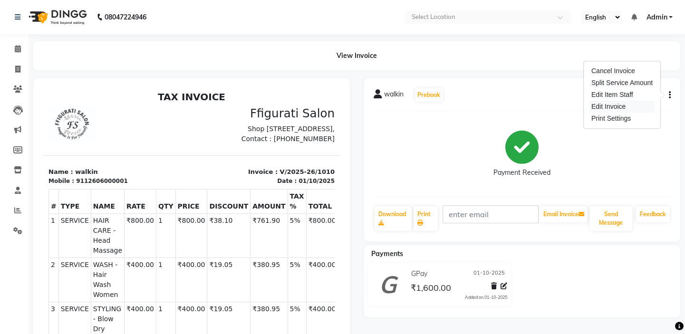
click at [611, 106] on div "Edit Invoice" at bounding box center [621, 107] width 65 height 12
select select "service"
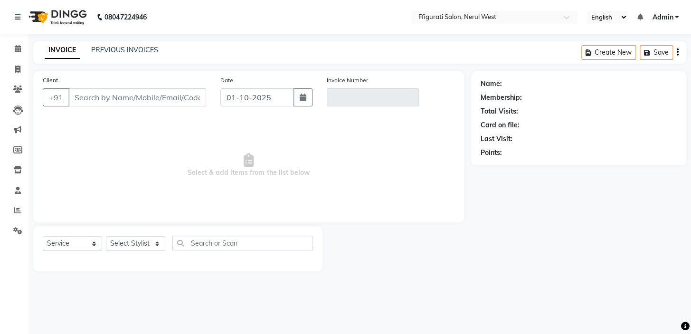
click at [447, 221] on div "Client +91 Date 01-10-2025 Invoice Number Select & add items from the list below" at bounding box center [248, 146] width 431 height 151
type input "12606000001"
type input "V/2025-26/1010"
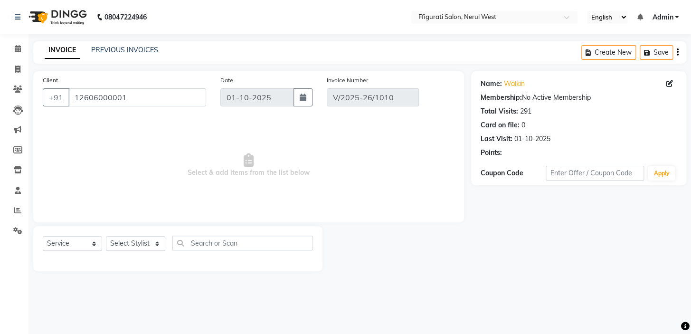
select select "select"
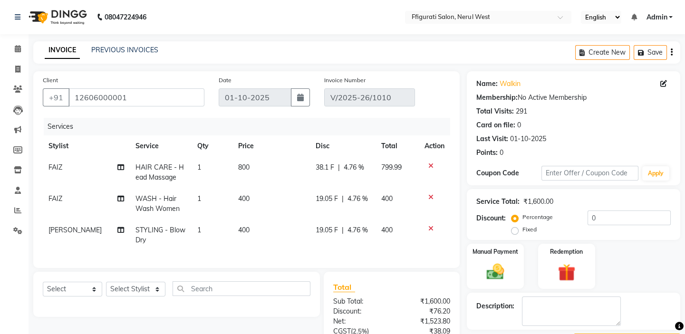
click at [244, 201] on span "400" at bounding box center [243, 198] width 11 height 9
select select "59371"
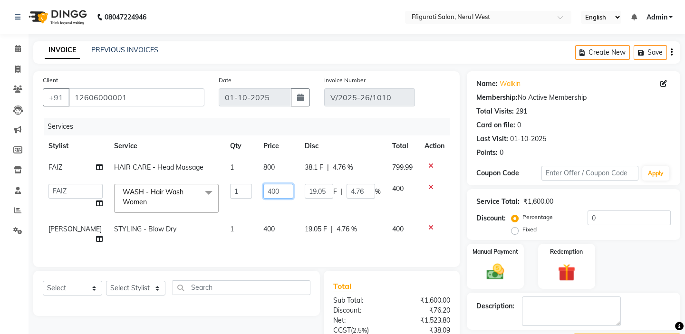
drag, startPoint x: 261, startPoint y: 192, endPoint x: 224, endPoint y: 196, distance: 37.3
click at [224, 196] on tr "[PERSON_NAME] [PERSON_NAME] [PERSON_NAME] Priyanka sana Suraiya Tabbasum WASH -…" at bounding box center [246, 198] width 407 height 40
type input "600"
click at [636, 269] on div "Manual Payment Redemption" at bounding box center [574, 267] width 228 height 46
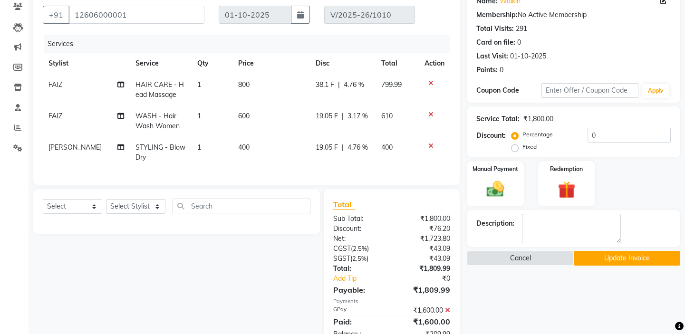
scroll to position [86, 0]
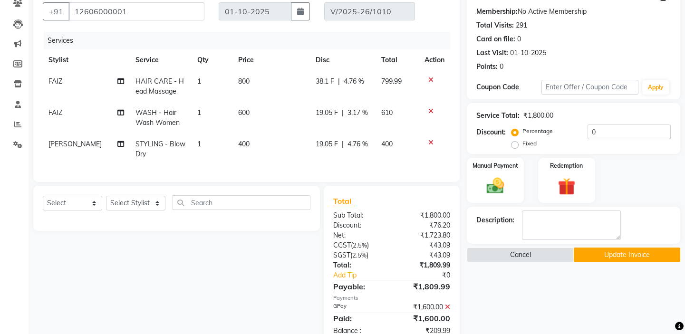
click at [448, 310] on icon at bounding box center [447, 307] width 5 height 7
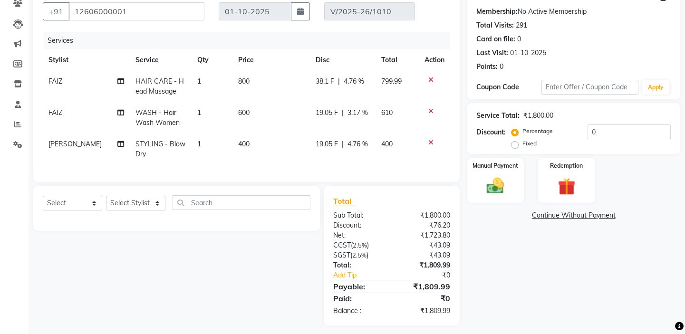
click at [522, 144] on label "Fixed" at bounding box center [529, 143] width 14 height 9
click at [515, 144] on input "Fixed" at bounding box center [516, 143] width 7 height 7
radio input "true"
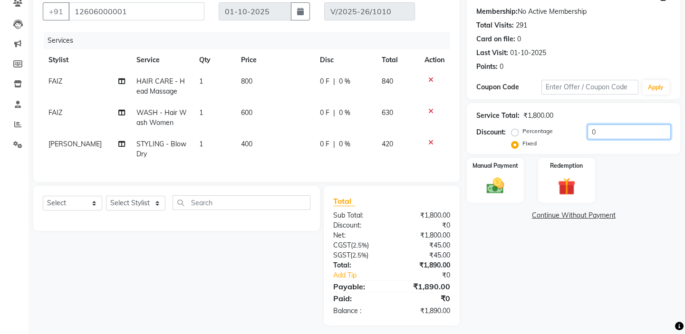
click at [605, 135] on input "0" at bounding box center [628, 132] width 83 height 15
drag, startPoint x: 608, startPoint y: 132, endPoint x: 579, endPoint y: 136, distance: 28.8
click at [579, 136] on div "Percentage Fixed 0" at bounding box center [591, 138] width 157 height 26
type input "90"
click at [495, 181] on img at bounding box center [494, 185] width 29 height 21
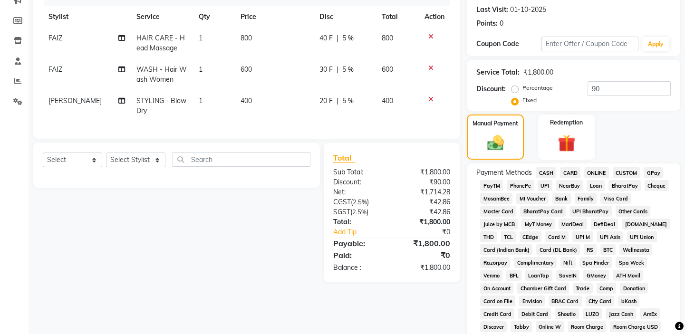
click at [653, 167] on span "GPay" at bounding box center [652, 172] width 19 height 11
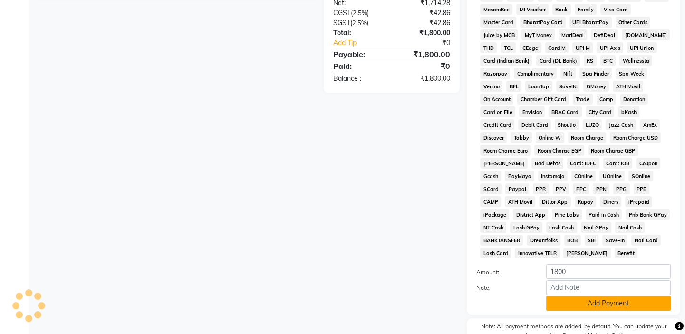
scroll to position [345, 0]
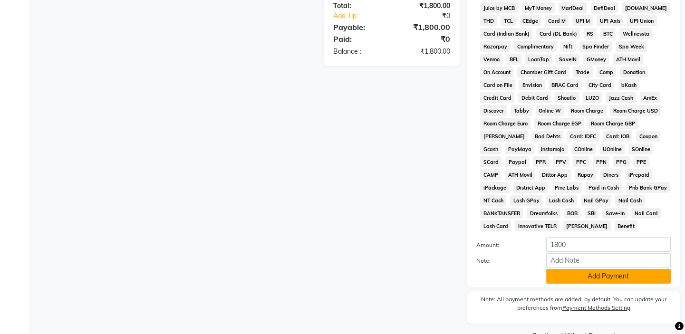
click at [618, 276] on button "Add Payment" at bounding box center [608, 276] width 125 height 15
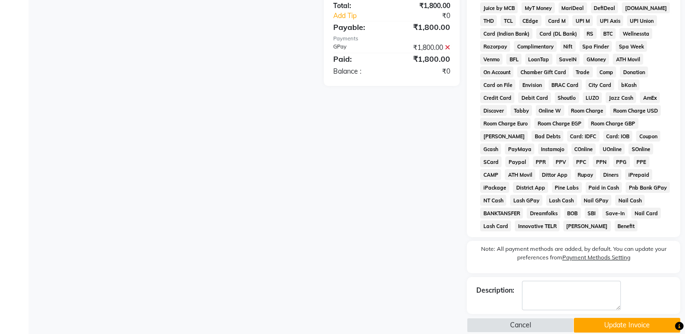
click at [600, 319] on button "Update Invoice" at bounding box center [627, 325] width 106 height 15
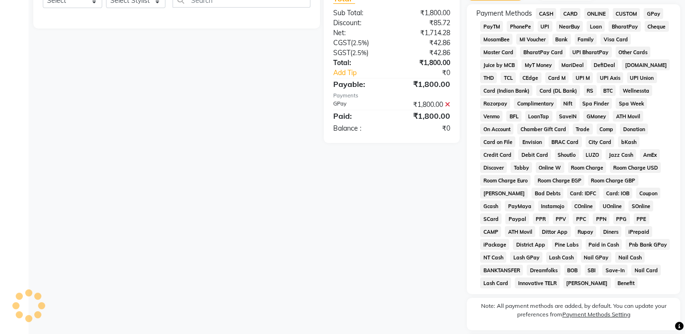
scroll to position [178, 0]
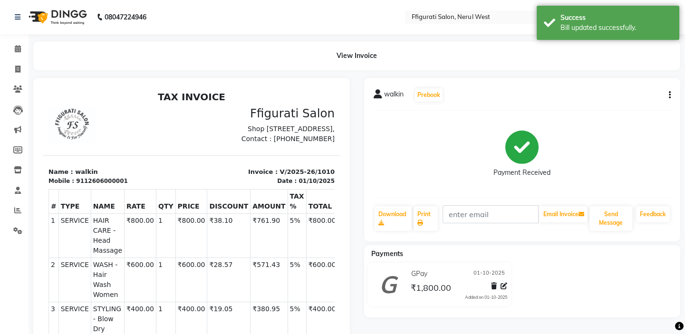
click at [669, 96] on icon "button" at bounding box center [670, 95] width 2 height 0
click at [621, 94] on div "Edit Item Staff" at bounding box center [621, 95] width 65 height 12
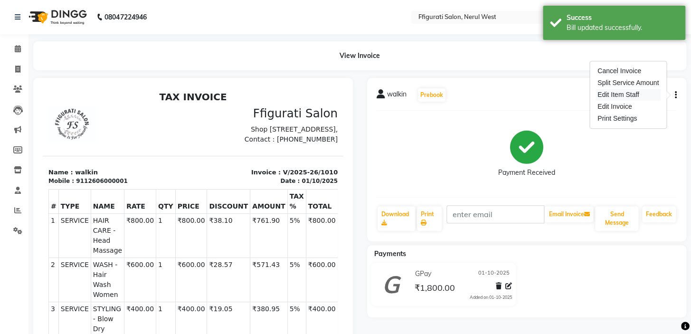
select select "59371"
select select "43233"
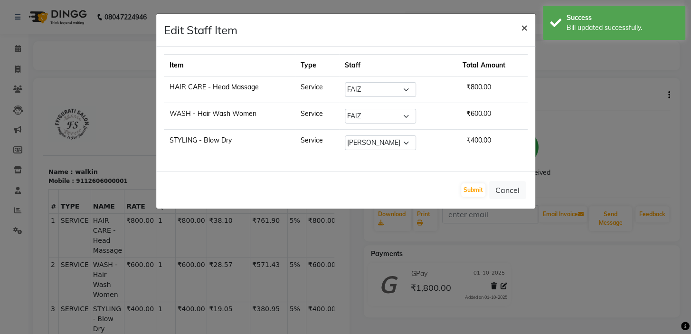
click at [521, 23] on span "×" at bounding box center [524, 27] width 7 height 14
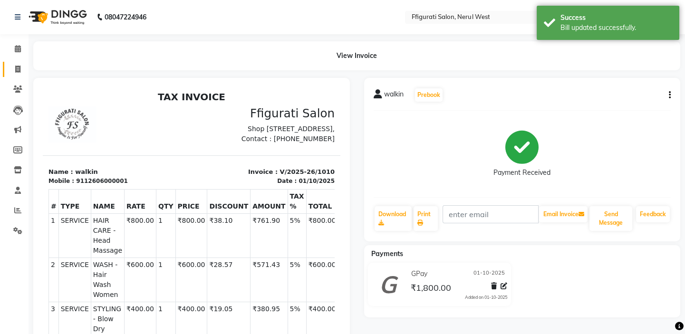
click at [18, 66] on icon at bounding box center [17, 69] width 5 height 7
select select "service"
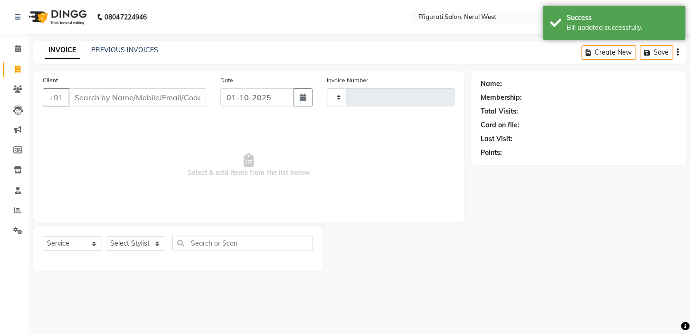
type input "1014"
select select "6023"
drag, startPoint x: 58, startPoint y: 165, endPoint x: 146, endPoint y: 129, distance: 95.0
click at [132, 136] on div "Client +91 Date 01-10-2025 Invoice Number V/2025 V/2025-26 1014 Select & add it…" at bounding box center [248, 171] width 445 height 200
